Goal: Task Accomplishment & Management: Use online tool/utility

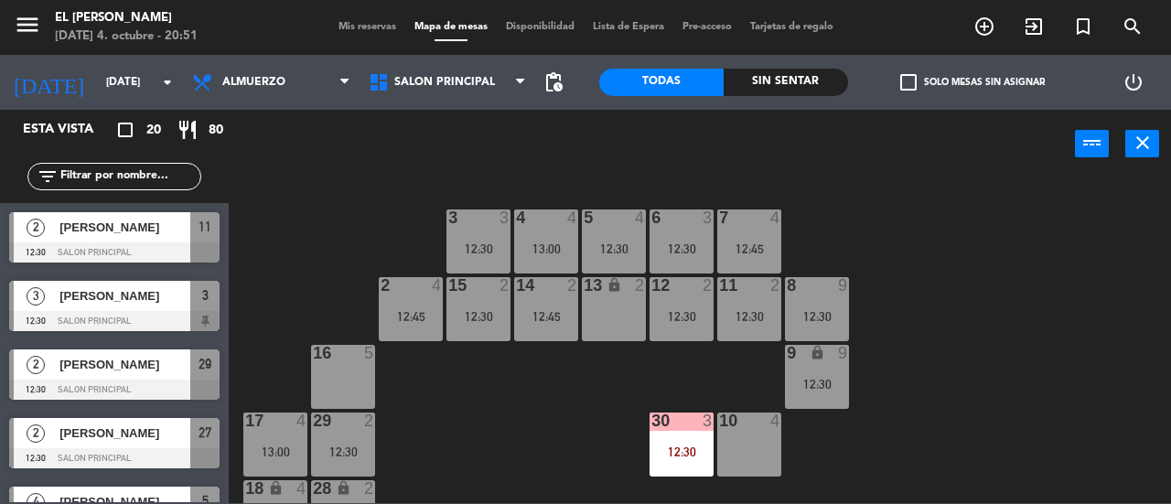
scroll to position [91, 0]
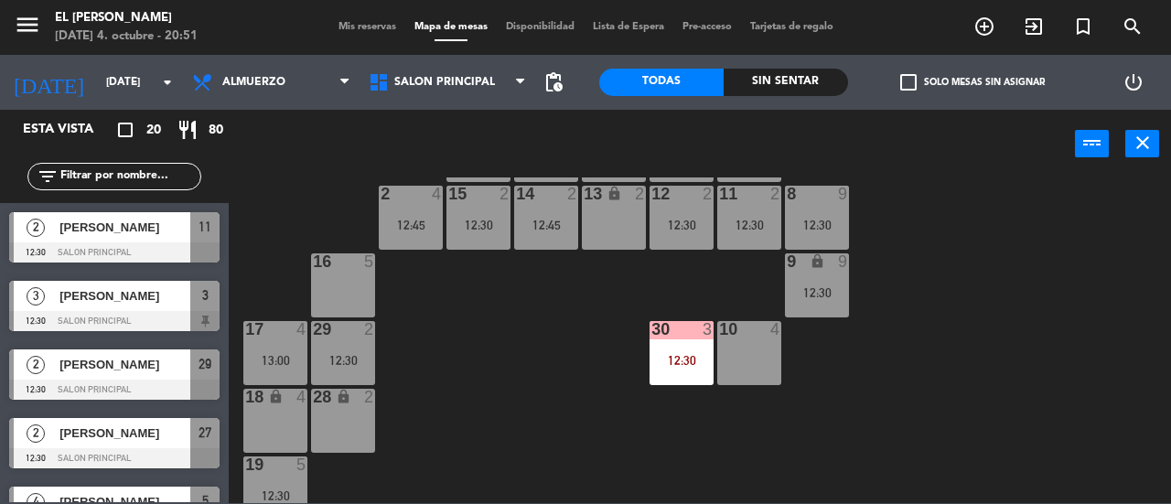
click at [294, 226] on div "3 3 12:30 4 4 13:00 5 4 12:30 6 3 12:30 7 4 12:45 2 4 12:45 15 2 12:30 14 2 12:…" at bounding box center [706, 340] width 930 height 326
click at [126, 109] on div "[DATE] [DATE] arrow_drop_down" at bounding box center [91, 82] width 183 height 55
click at [157, 87] on icon "arrow_drop_down" at bounding box center [167, 82] width 22 height 22
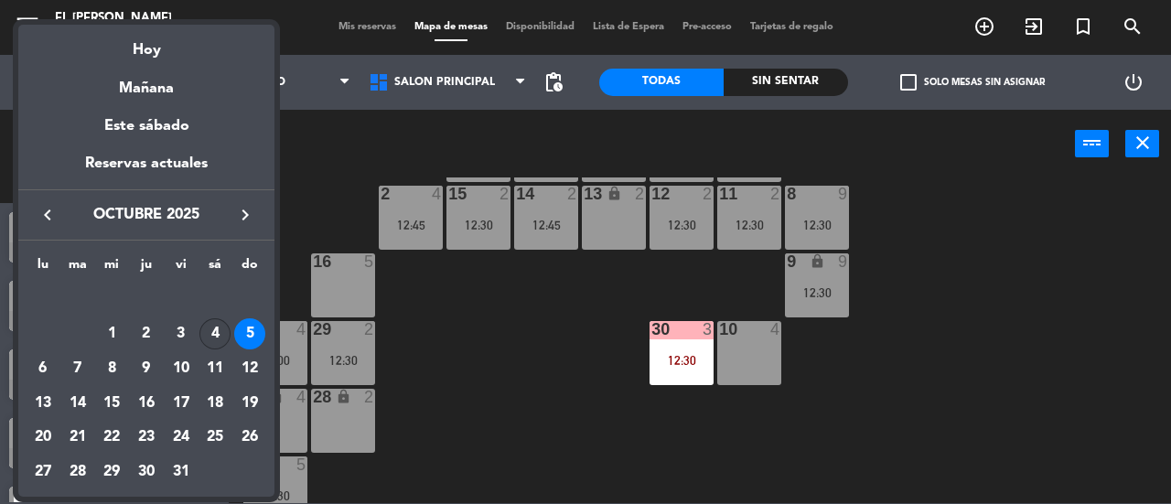
click at [212, 332] on div "4" at bounding box center [214, 333] width 31 height 31
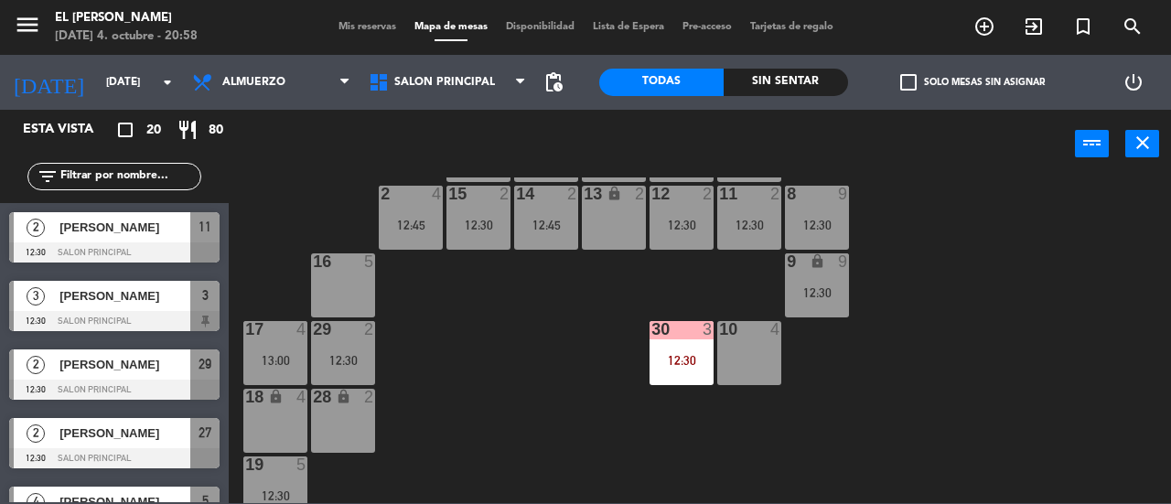
type input "[DATE]"
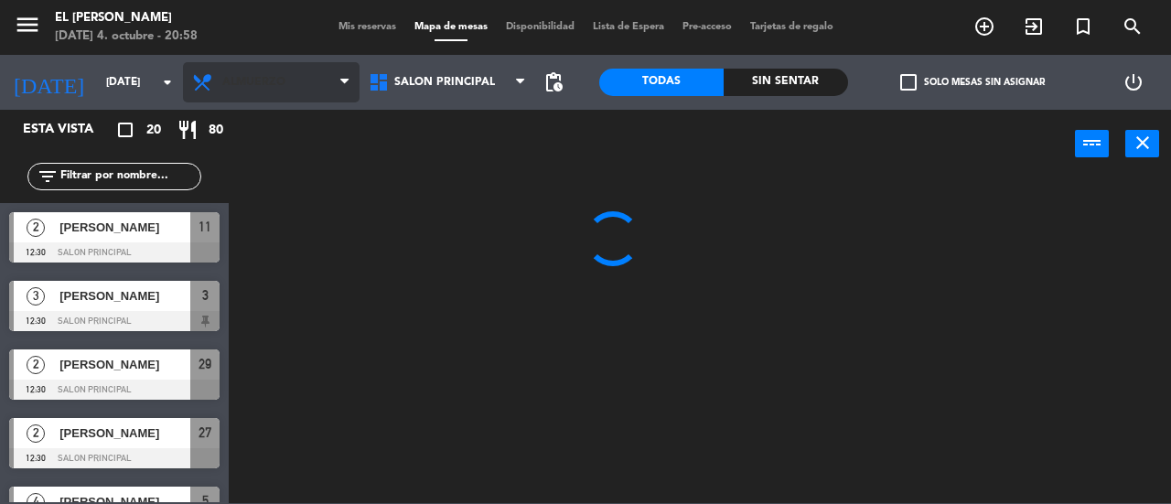
click at [340, 67] on span "Almuerzo" at bounding box center [271, 82] width 177 height 40
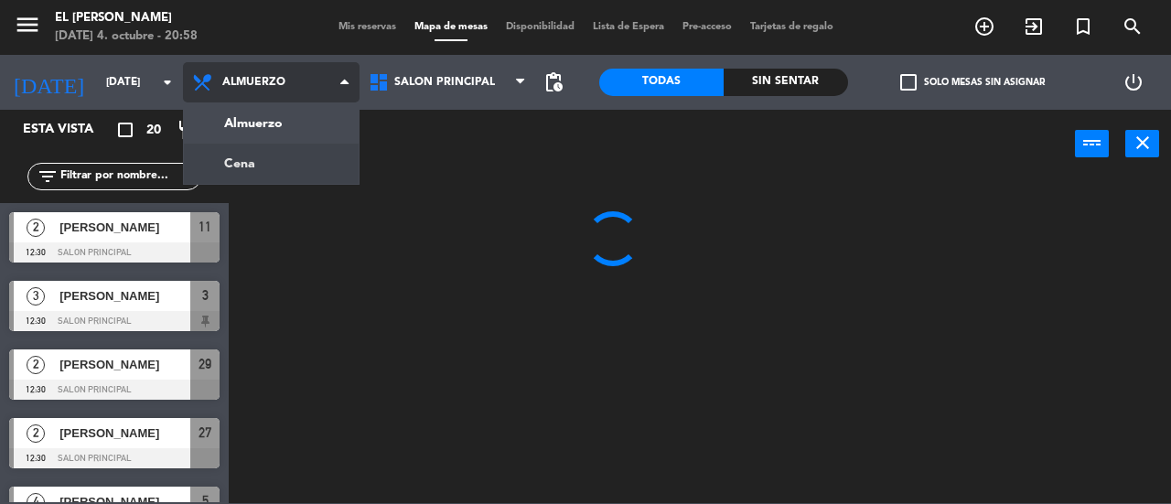
click at [315, 149] on ng-component "menu El [PERSON_NAME] [DATE] 4. octubre - 20:58 Mis reservas Mapa de mesas Disp…" at bounding box center [585, 251] width 1171 height 503
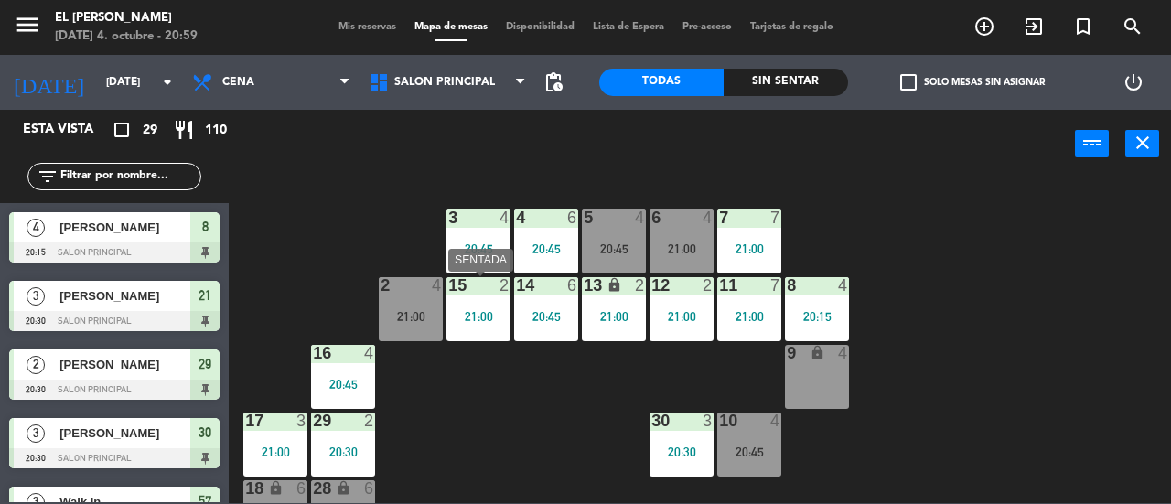
click at [486, 316] on div "21:00" at bounding box center [478, 316] width 64 height 13
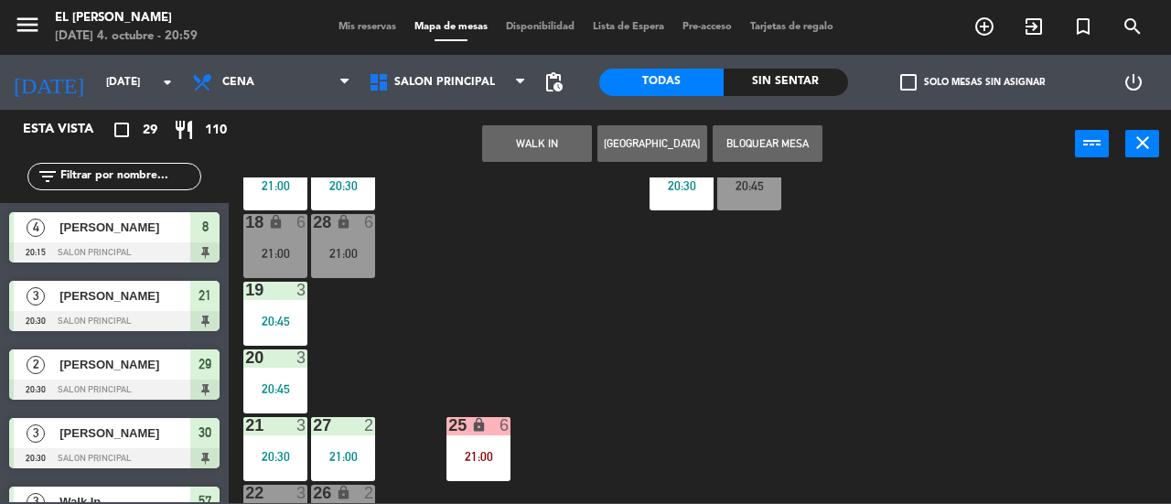
scroll to position [274, 0]
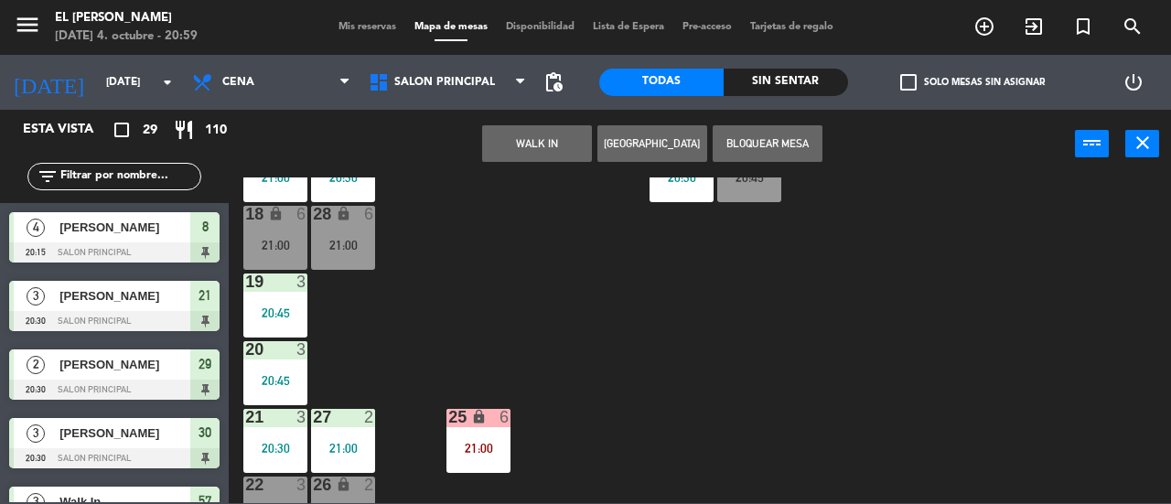
click at [347, 477] on icon "lock" at bounding box center [344, 485] width 16 height 16
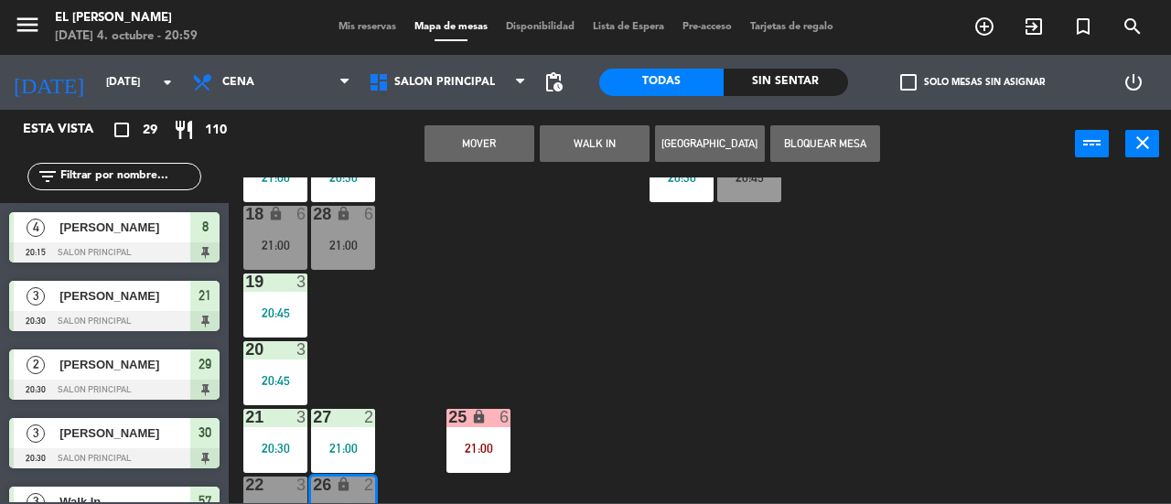
click at [490, 134] on button "Mover" at bounding box center [479, 143] width 110 height 37
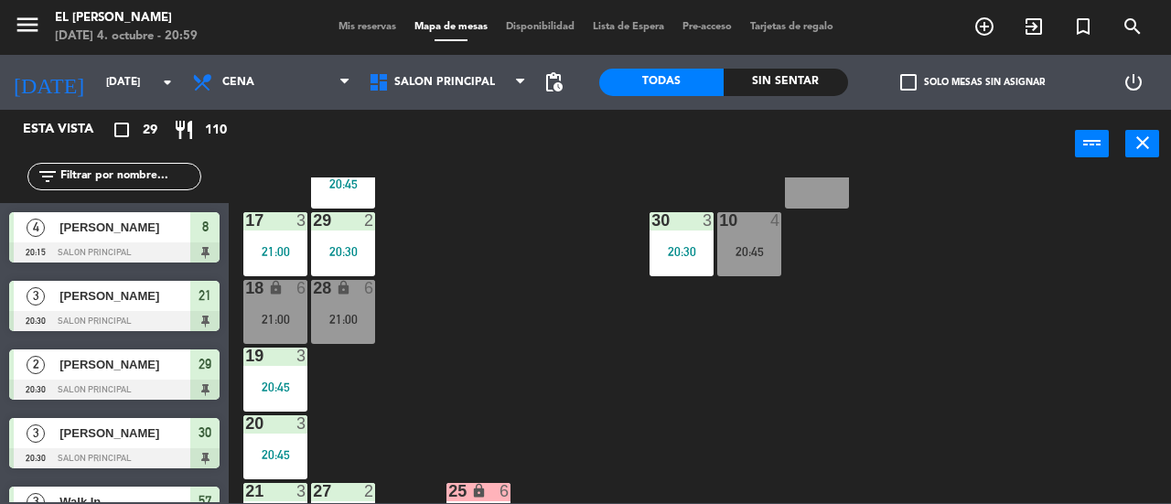
scroll to position [91, 0]
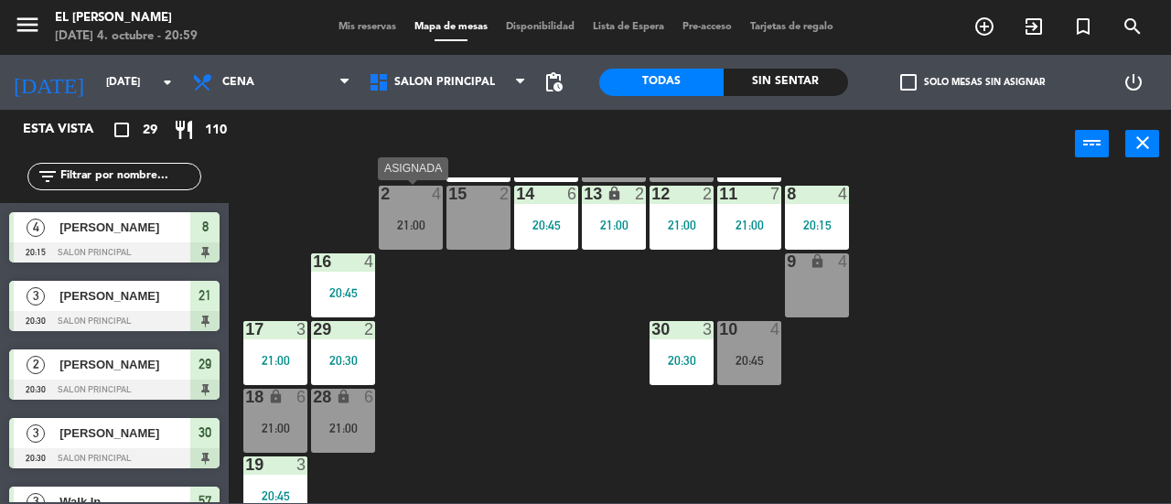
click at [428, 226] on div "21:00" at bounding box center [411, 225] width 64 height 13
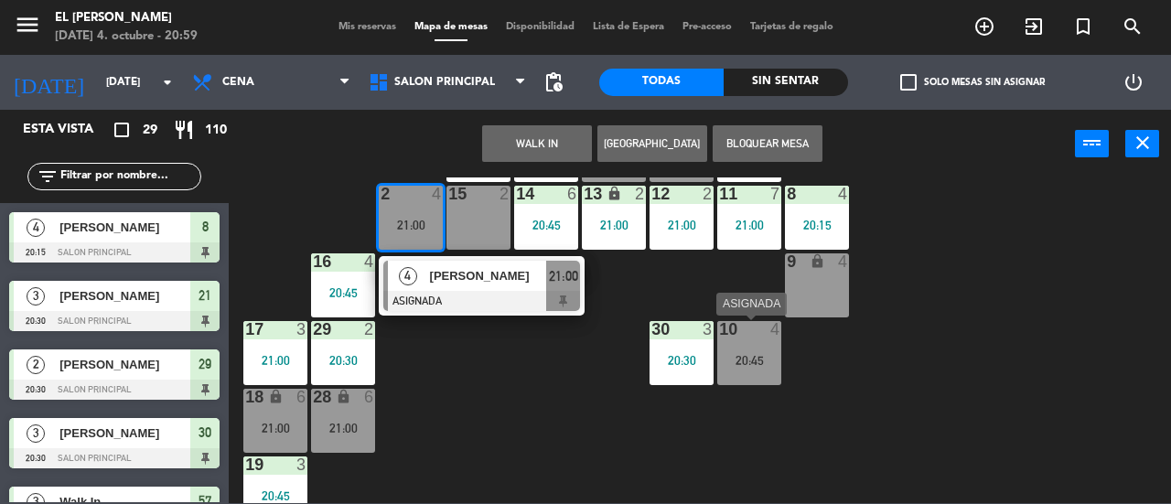
click at [760, 359] on div "20:45" at bounding box center [749, 360] width 64 height 13
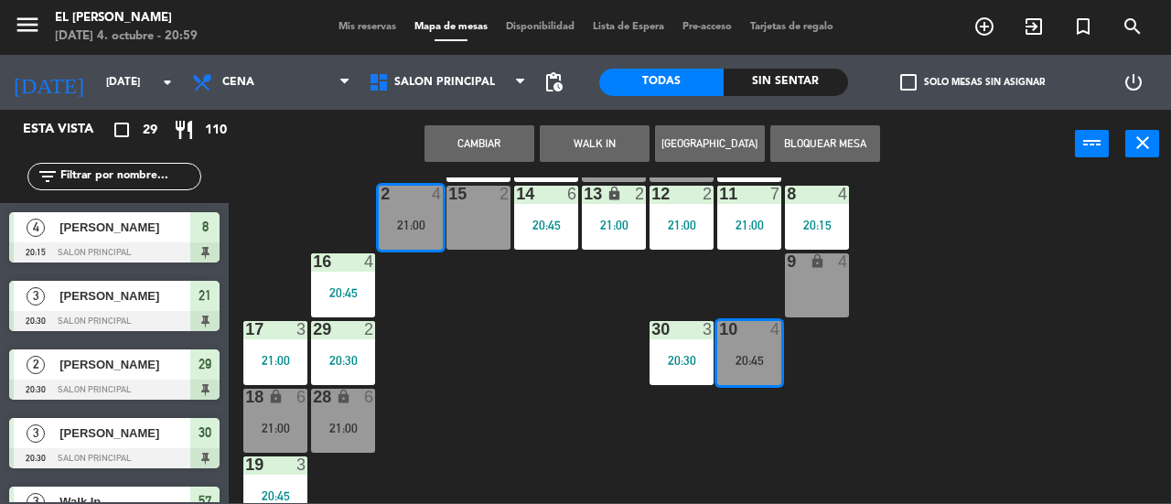
drag, startPoint x: 557, startPoint y: 401, endPoint x: 580, endPoint y: 385, distance: 27.7
click at [557, 400] on div "3 4 20:45 4 6 20:45 5 4 20:45 6 4 21:00 7 7 21:00 2 4 21:00 15 2 14 6 20:45 13 …" at bounding box center [706, 340] width 930 height 326
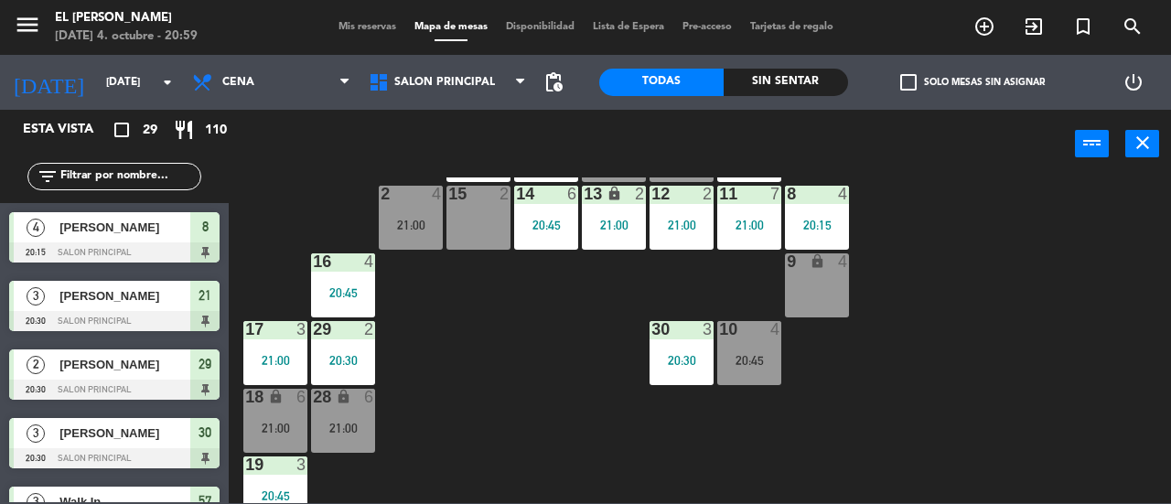
click at [737, 354] on div "20:45" at bounding box center [749, 360] width 64 height 13
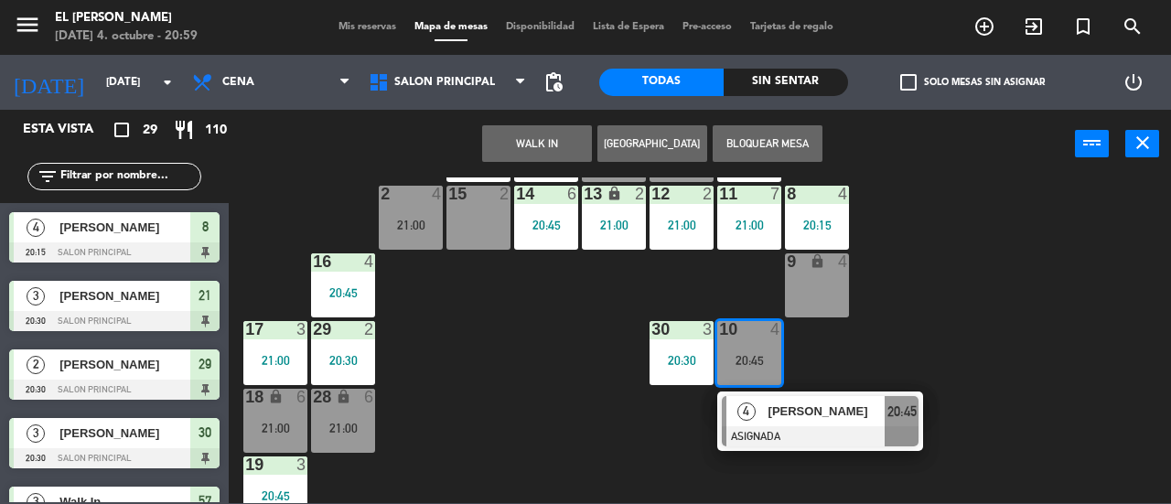
click at [906, 356] on div "3 4 20:45 4 6 20:45 5 4 20:45 6 4 21:00 7 7 21:00 2 4 21:00 15 2 14 6 20:45 13 …" at bounding box center [706, 340] width 930 height 326
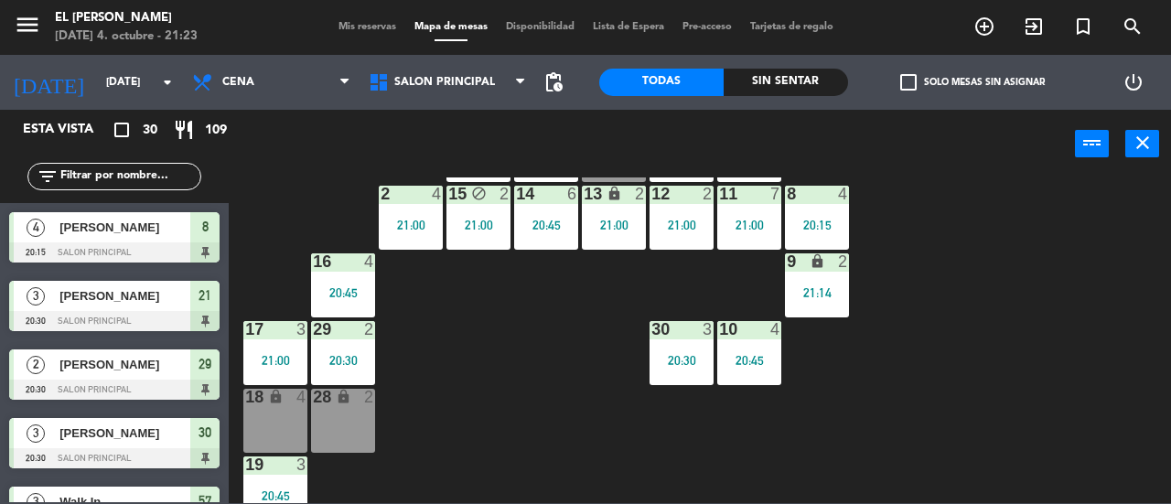
click at [151, 177] on input "text" at bounding box center [130, 176] width 142 height 20
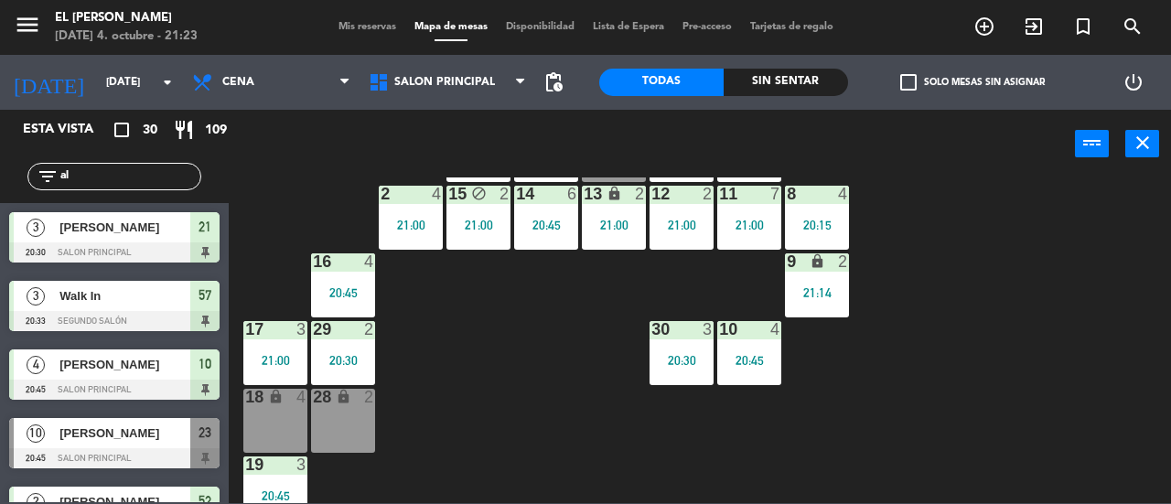
type input "a"
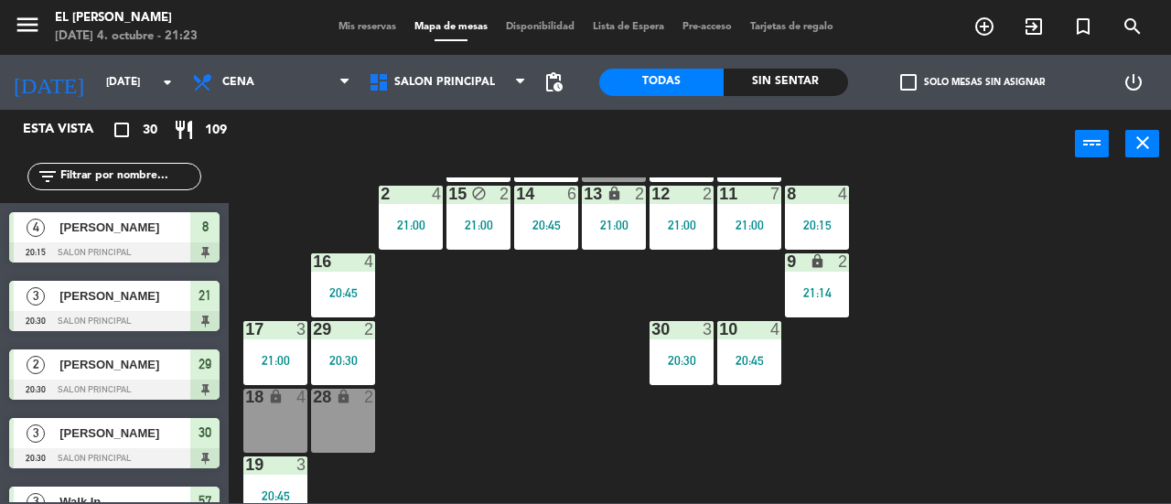
click at [588, 358] on div "3 4 20:45 4 6 20:45 5 4 6 4 21:00 7 7 21:00 2 4 21:00 15 block 2 21:00 14 6 20:…" at bounding box center [706, 340] width 930 height 326
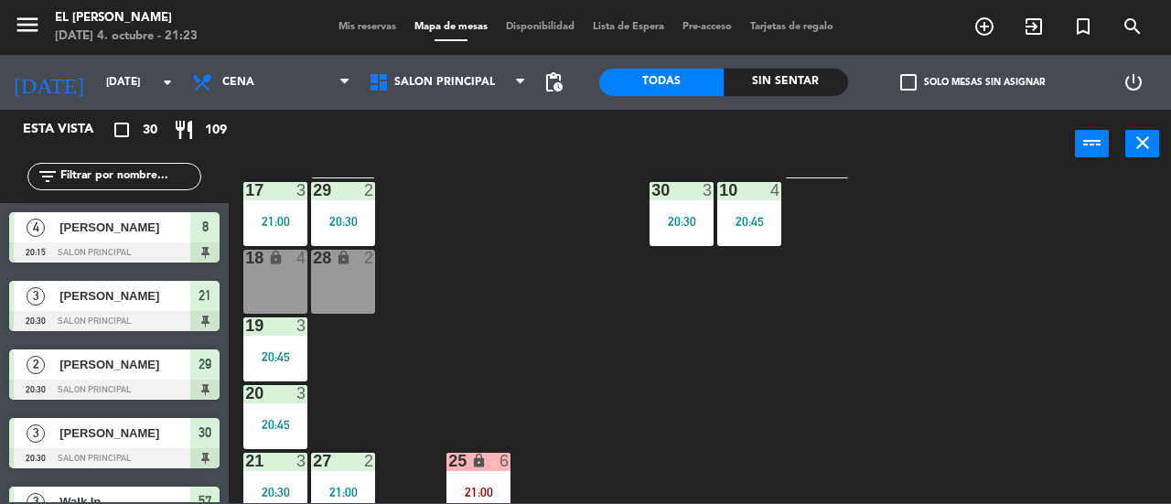
scroll to position [380, 0]
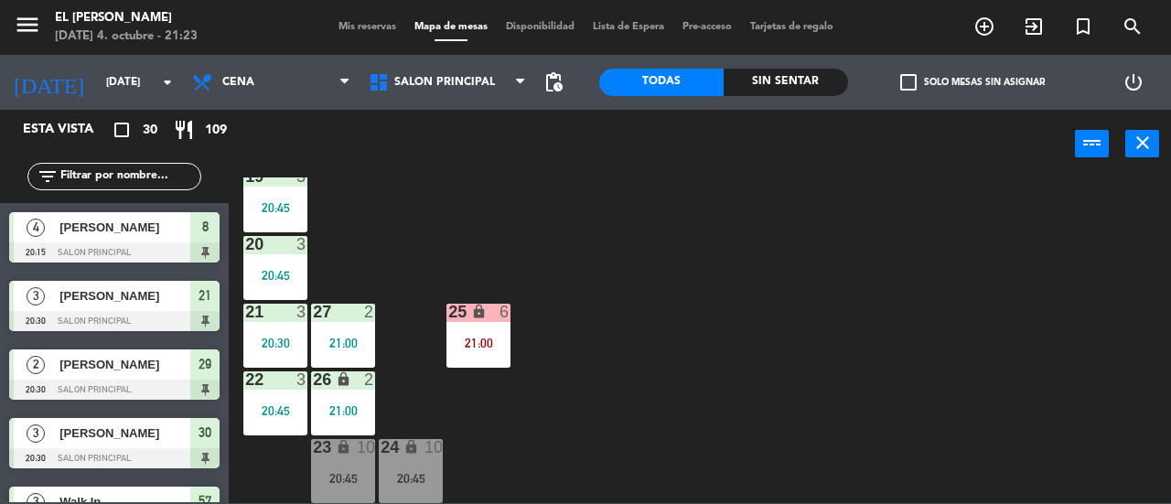
click at [487, 322] on div "25 lock 6" at bounding box center [478, 313] width 64 height 18
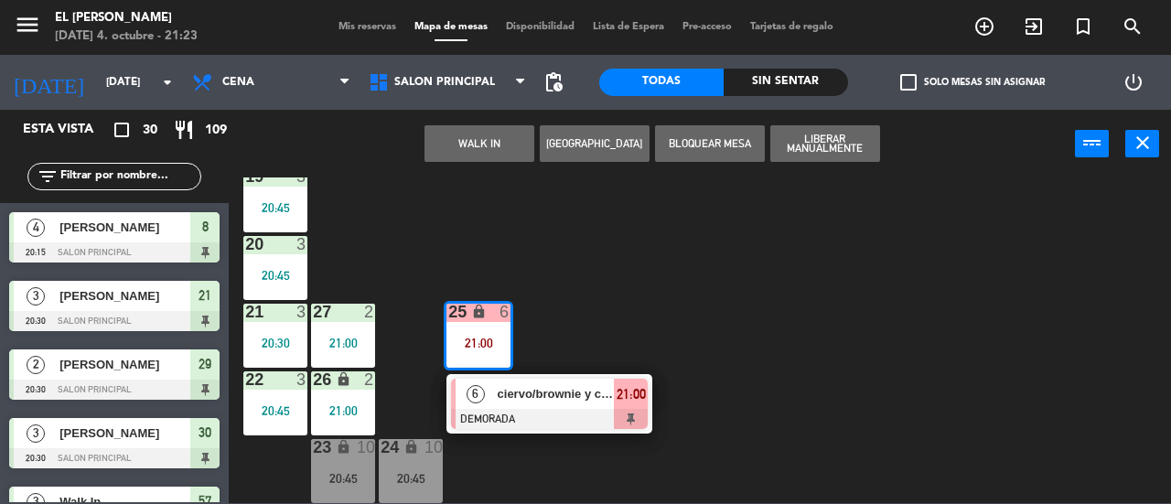
click at [602, 353] on div "3 4 20:45 4 6 20:45 5 4 6 4 21:00 7 7 21:00 2 4 21:00 15 block 2 21:00 14 6 20:…" at bounding box center [706, 340] width 930 height 326
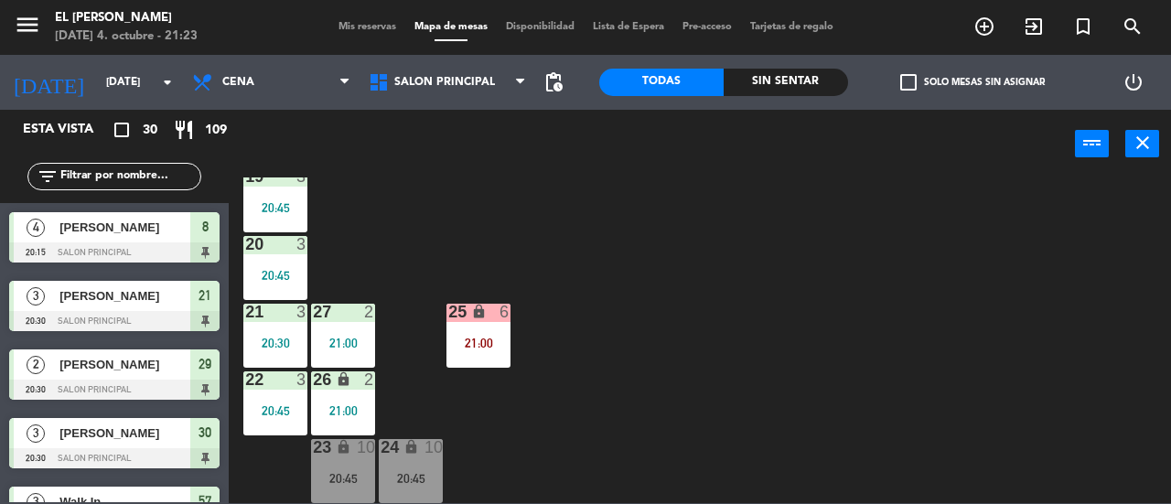
click at [489, 339] on div "21:00" at bounding box center [478, 343] width 64 height 13
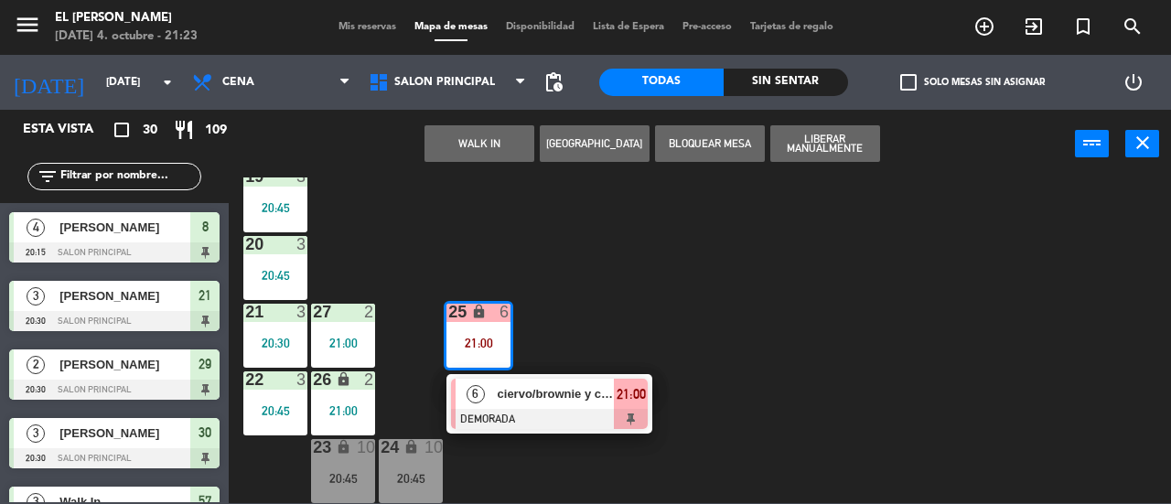
click at [616, 327] on div "3 4 20:45 4 6 20:45 5 4 6 4 21:00 7 7 21:00 2 4 21:00 15 block 2 21:00 14 6 20:…" at bounding box center [706, 340] width 930 height 326
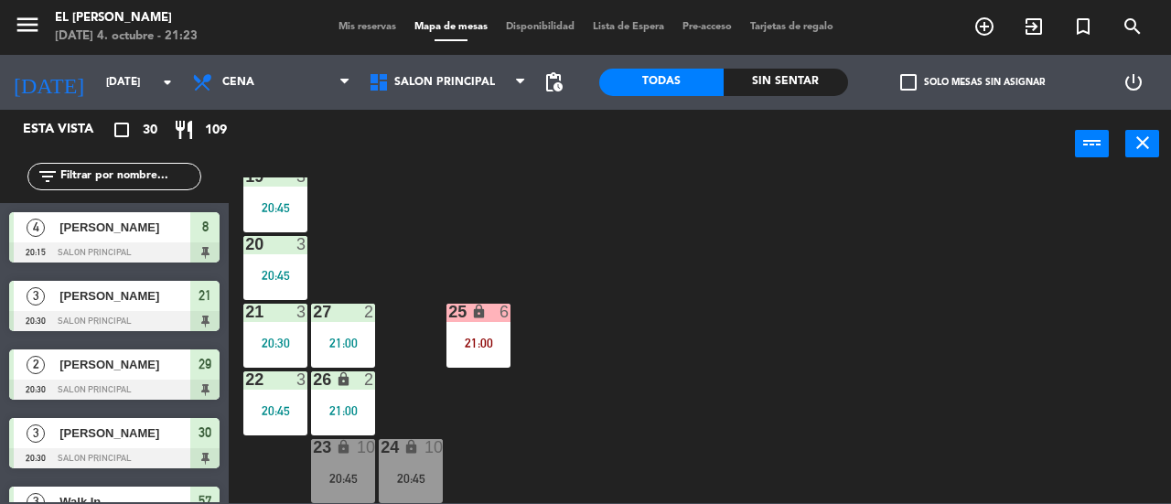
click at [487, 331] on div "25 lock 6 21:00" at bounding box center [478, 336] width 64 height 64
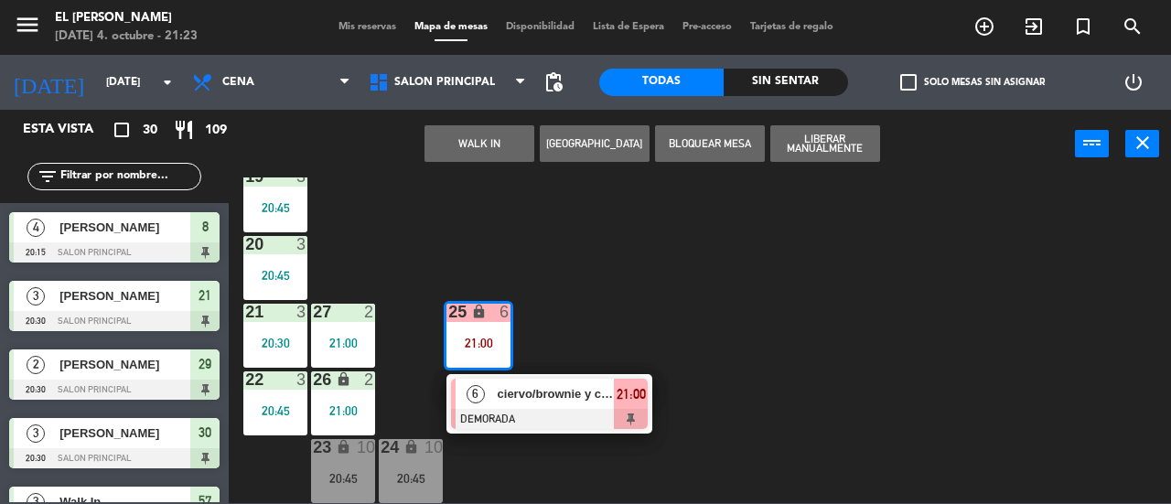
click at [674, 316] on div "3 4 20:45 4 6 20:45 5 4 6 4 21:00 7 7 21:00 2 4 21:00 15 block 2 21:00 14 6 20:…" at bounding box center [706, 340] width 930 height 326
click at [676, 316] on div "3 4 20:45 4 6 20:45 5 4 6 4 21:00 7 7 21:00 2 4 21:00 15 block 2 21:00 14 6 20:…" at bounding box center [706, 340] width 930 height 326
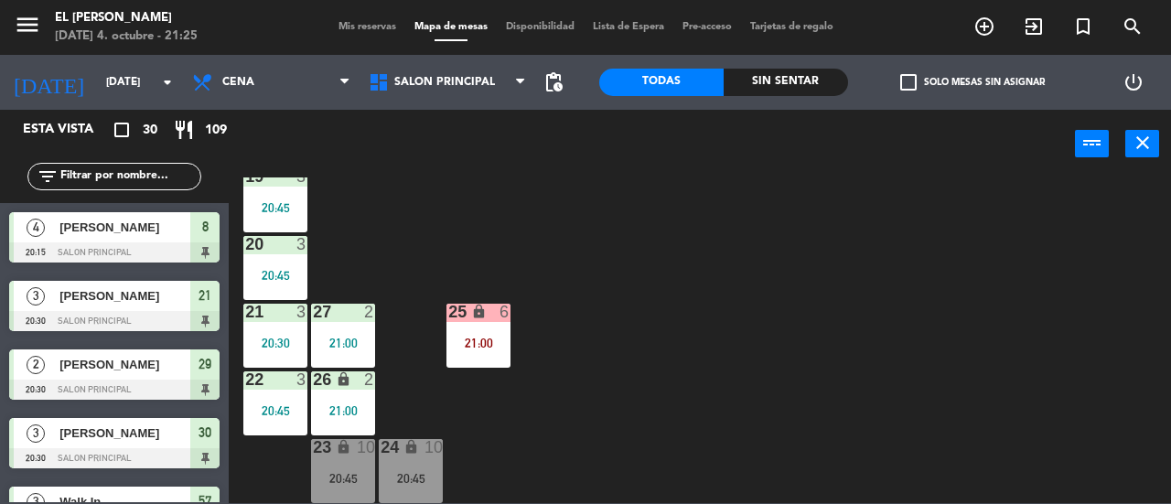
click at [676, 316] on div "3 4 20:45 4 6 20:45 5 4 6 4 21:00 7 7 21:00 2 4 21:00 15 block 2 21:00 14 6 20:…" at bounding box center [706, 340] width 930 height 326
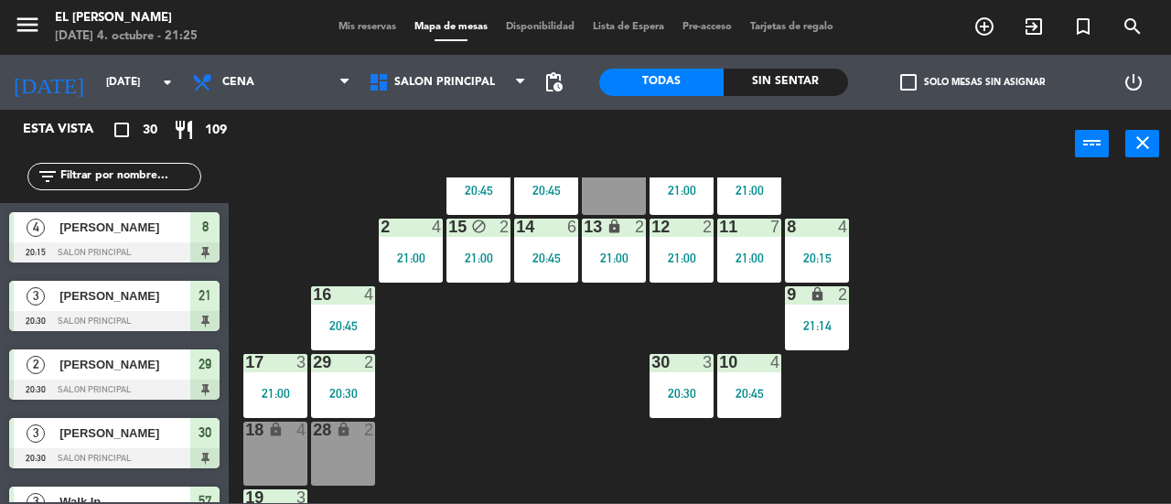
scroll to position [0, 0]
